Goal: Information Seeking & Learning: Learn about a topic

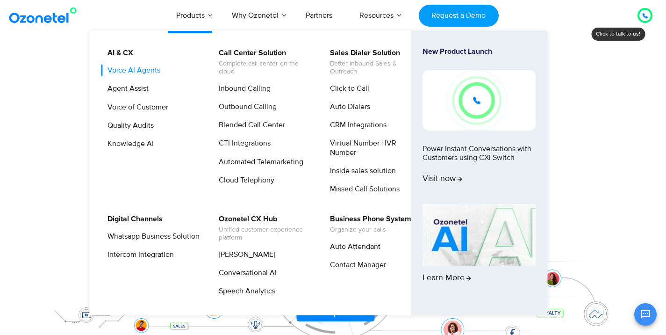
click at [145, 70] on link "Voice AI Agents" at bounding box center [131, 71] width 60 height 12
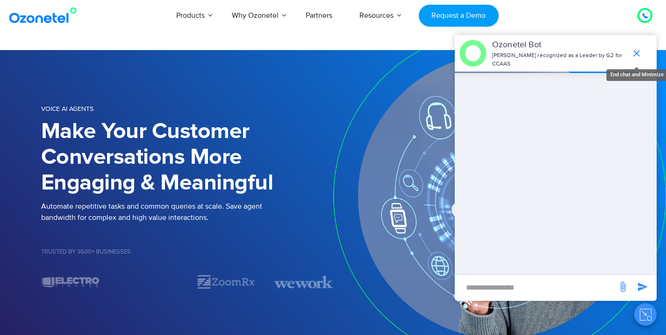
click at [637, 51] on icon "end chat or minimize" at bounding box center [637, 53] width 7 height 7
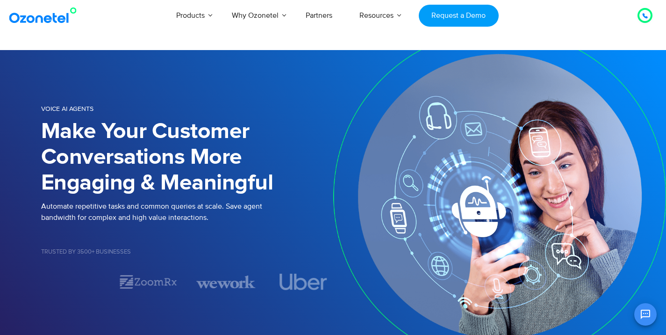
click at [575, 22] on div "Products AI & CX Voice AI Agents Agent Assist Voice of Customer Quality Audits …" at bounding box center [388, 15] width 544 height 31
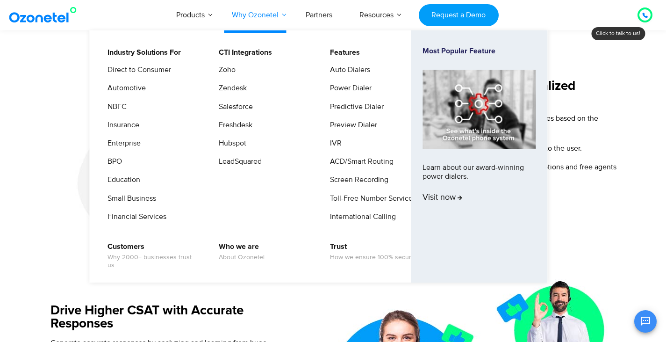
scroll to position [622, 0]
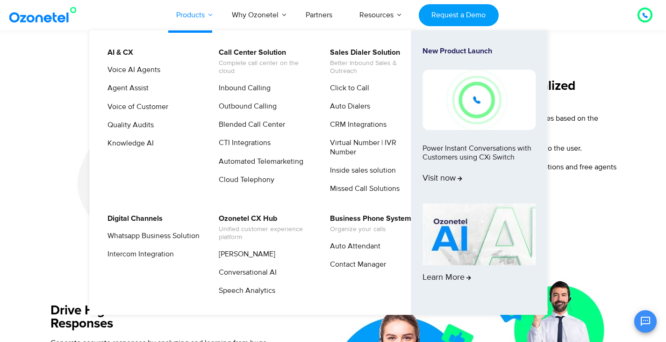
click at [205, 13] on link "Products" at bounding box center [191, 15] width 56 height 31
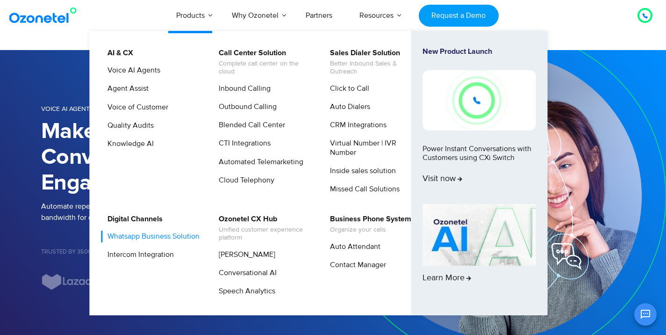
click at [128, 237] on link "Whatsapp Business Solution" at bounding box center [151, 237] width 100 height 12
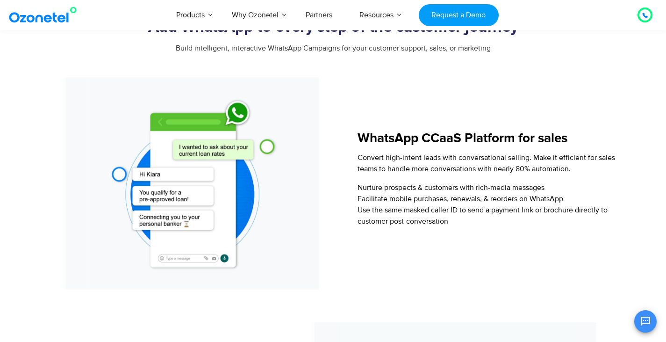
scroll to position [857, 0]
